Goal: Navigation & Orientation: Find specific page/section

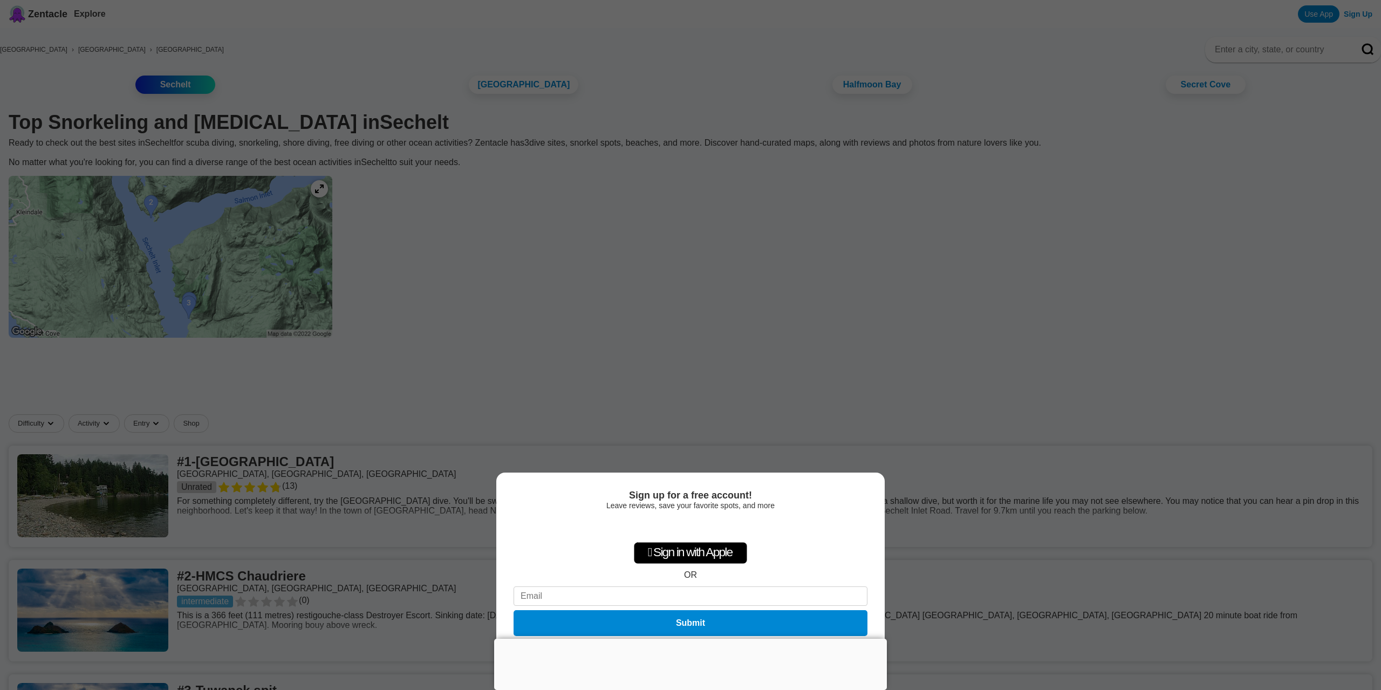
click at [690, 639] on div at bounding box center [690, 639] width 393 height 0
click at [944, 374] on div "Sign up for a free account! Leave reviews, save your favorite spots, and more …" at bounding box center [690, 345] width 1381 height 690
click at [383, 391] on div "Sign up for a free account! Leave reviews, save your favorite spots, and more …" at bounding box center [690, 345] width 1381 height 690
click at [688, 645] on button "Not now" at bounding box center [691, 650] width 38 height 11
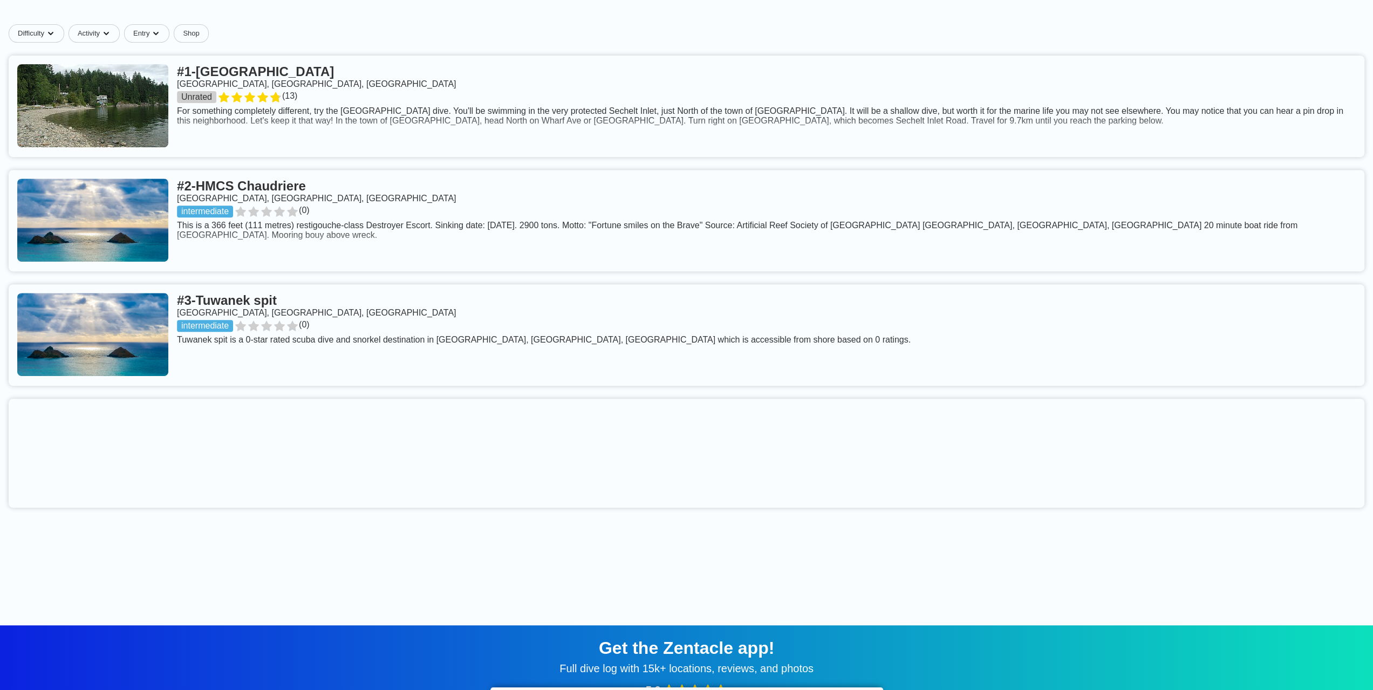
scroll to position [270, 0]
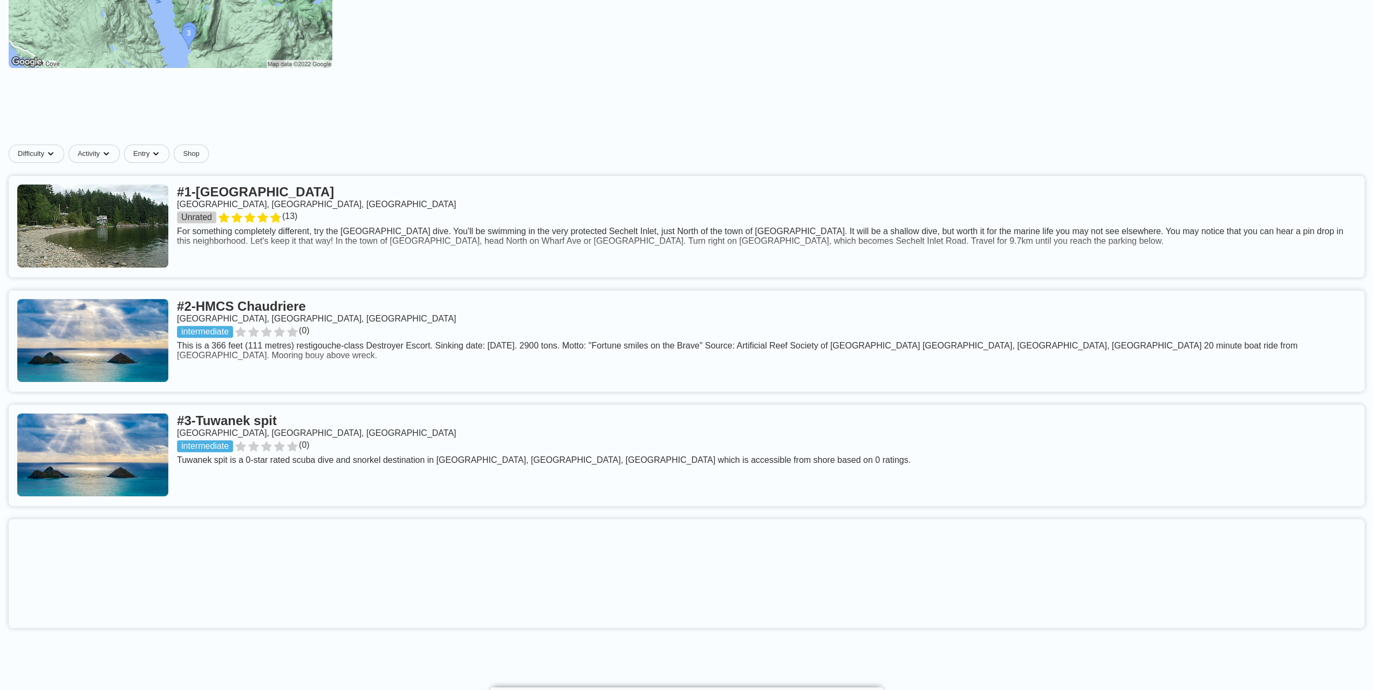
click at [275, 203] on link at bounding box center [687, 226] width 1356 height 101
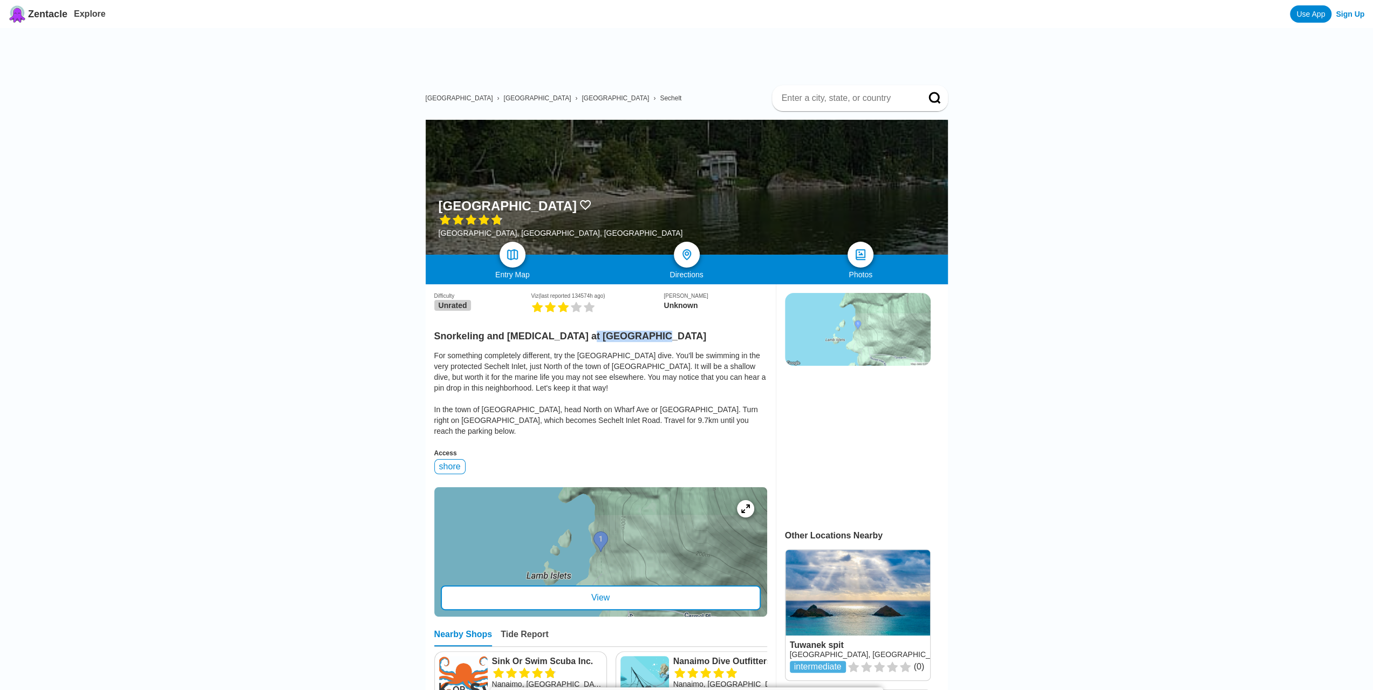
drag, startPoint x: 581, startPoint y: 339, endPoint x: 648, endPoint y: 344, distance: 67.6
click at [648, 342] on h2 "Snorkeling and [MEDICAL_DATA] at [GEOGRAPHIC_DATA]" at bounding box center [600, 333] width 333 height 18
copy h2 "[GEOGRAPHIC_DATA]"
